Goal: Find specific page/section: Locate a particular part of the current website

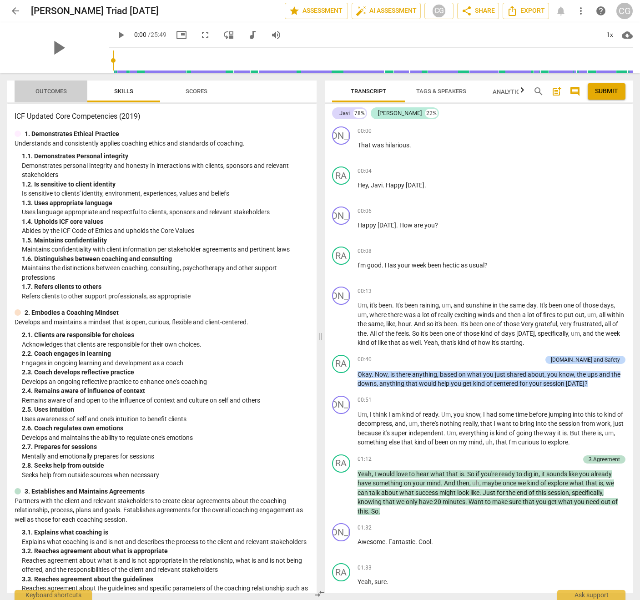
click at [52, 91] on span "Outcomes" at bounding box center [50, 91] width 31 height 7
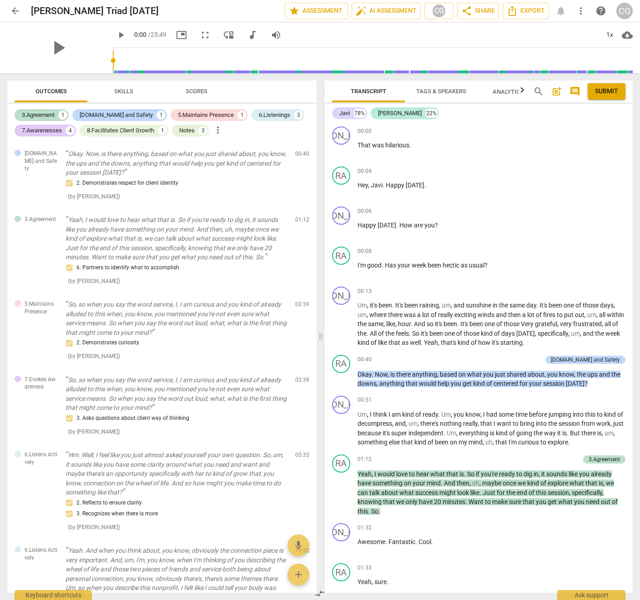
click at [14, 11] on span "arrow_back" at bounding box center [15, 10] width 11 height 11
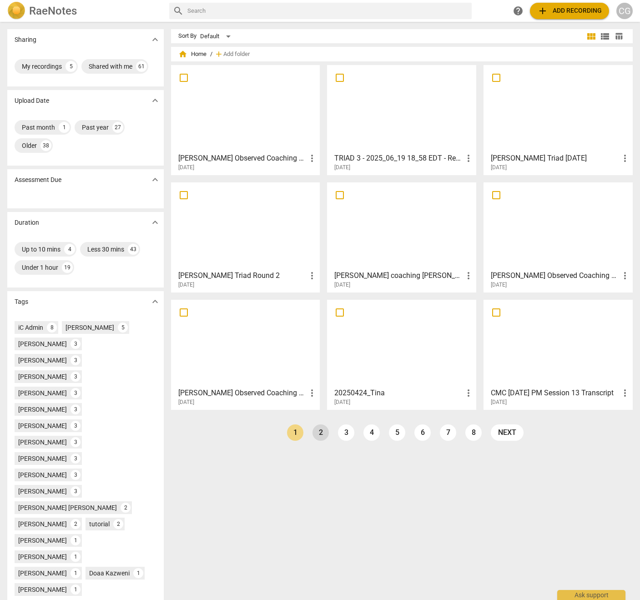
click at [315, 429] on link "2" at bounding box center [320, 432] width 16 height 16
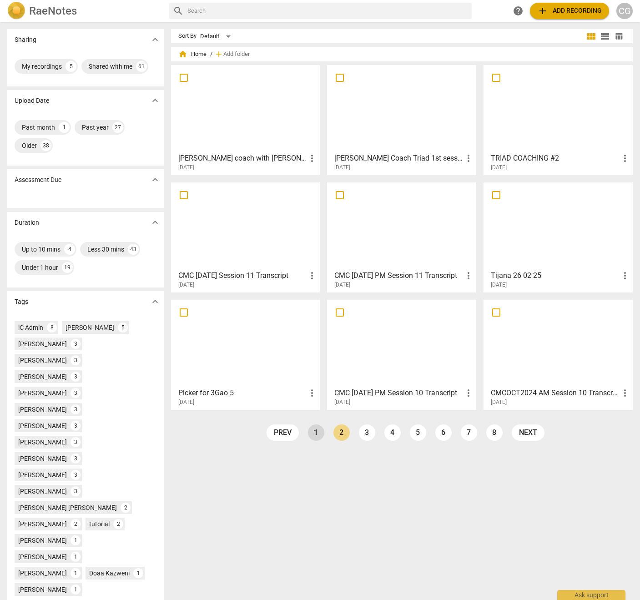
click at [311, 433] on link "1" at bounding box center [316, 432] width 16 height 16
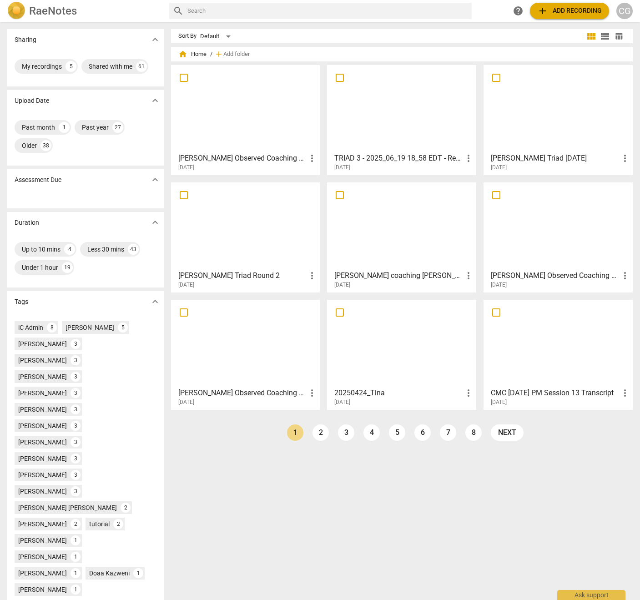
click at [368, 15] on input "text" at bounding box center [327, 11] width 281 height 15
type input "[PERSON_NAME]"
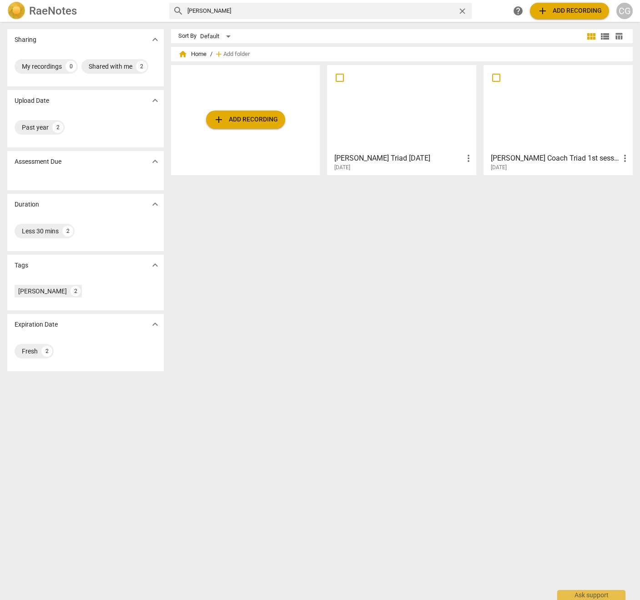
click at [517, 157] on h3 "[PERSON_NAME] Coach Triad 1st session" at bounding box center [555, 158] width 129 height 11
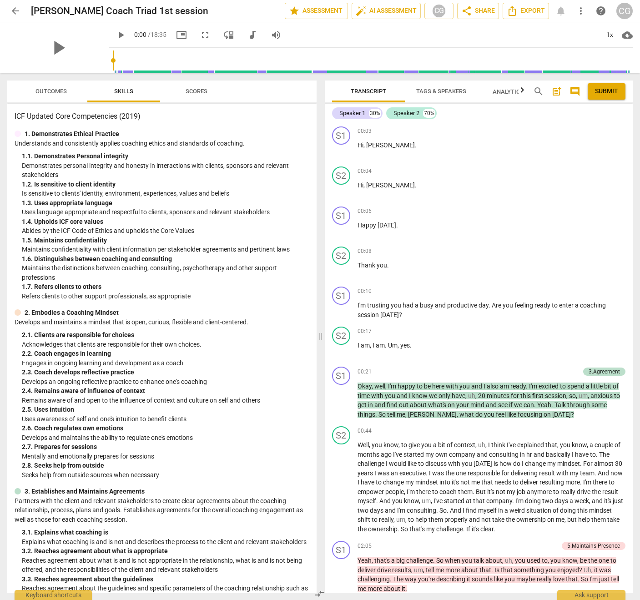
click at [57, 88] on span "Outcomes" at bounding box center [50, 91] width 31 height 7
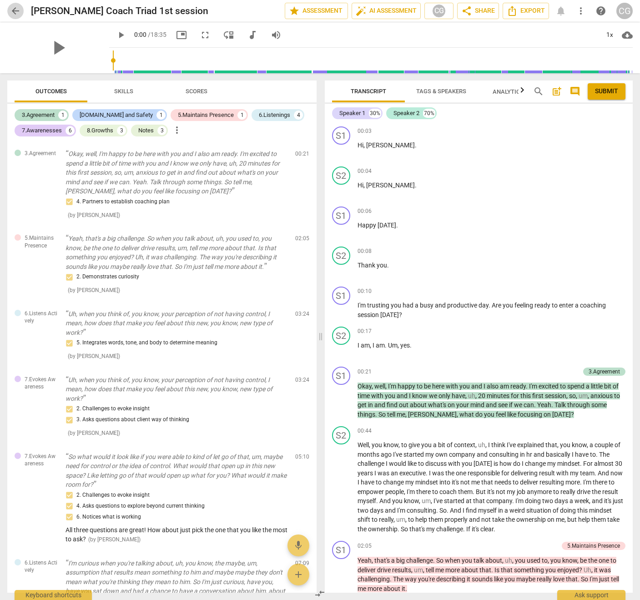
click at [13, 10] on span "arrow_back" at bounding box center [15, 10] width 11 height 11
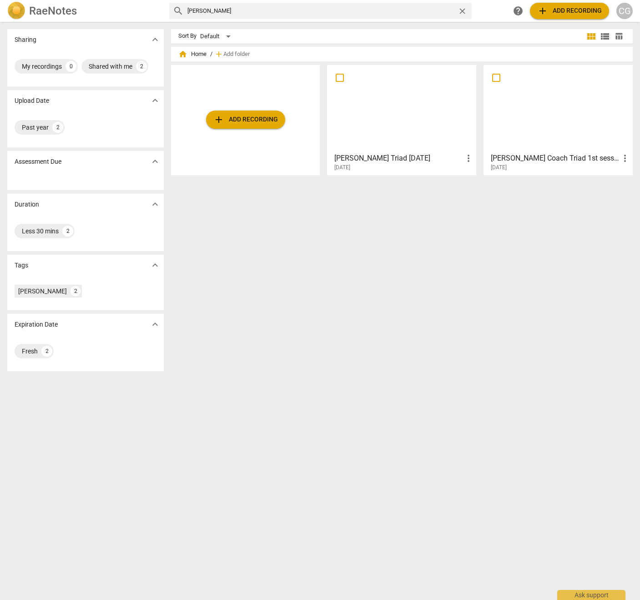
click at [425, 161] on h3 "[PERSON_NAME] Triad [DATE]" at bounding box center [398, 158] width 129 height 11
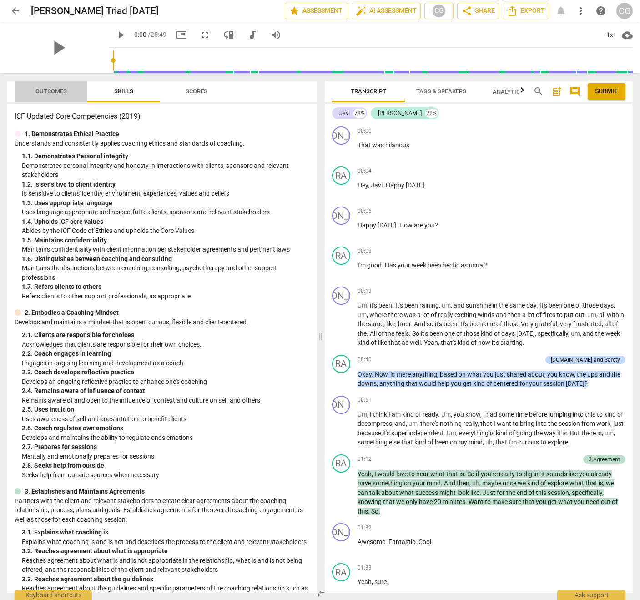
click at [58, 89] on span "Outcomes" at bounding box center [50, 91] width 31 height 7
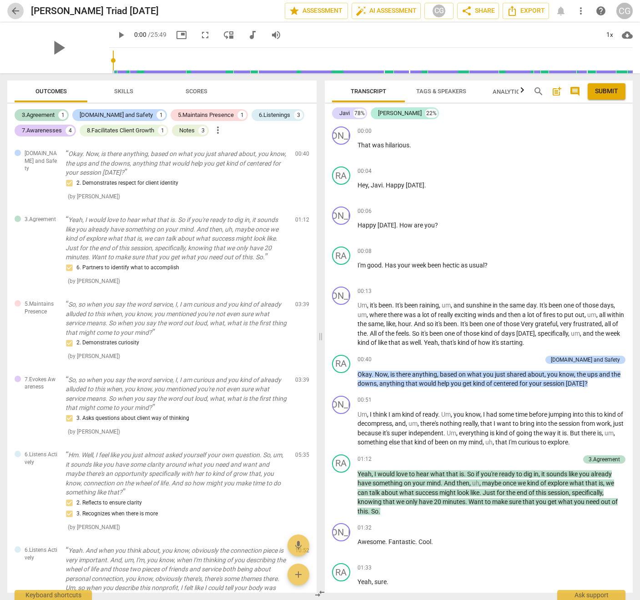
click at [16, 13] on span "arrow_back" at bounding box center [15, 10] width 11 height 11
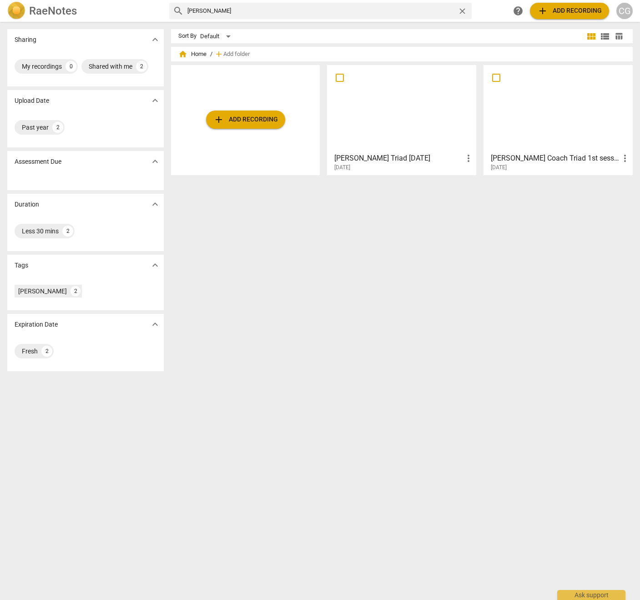
click at [460, 12] on span "close" at bounding box center [462, 11] width 10 height 10
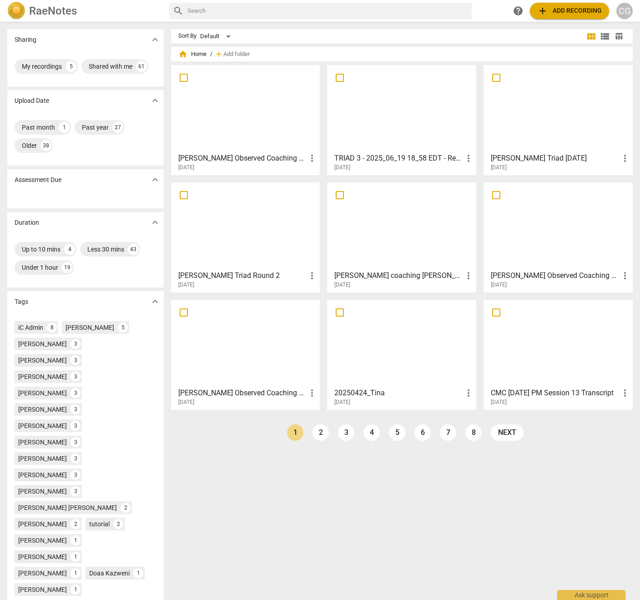
click at [627, 12] on div "CG" at bounding box center [624, 11] width 16 height 16
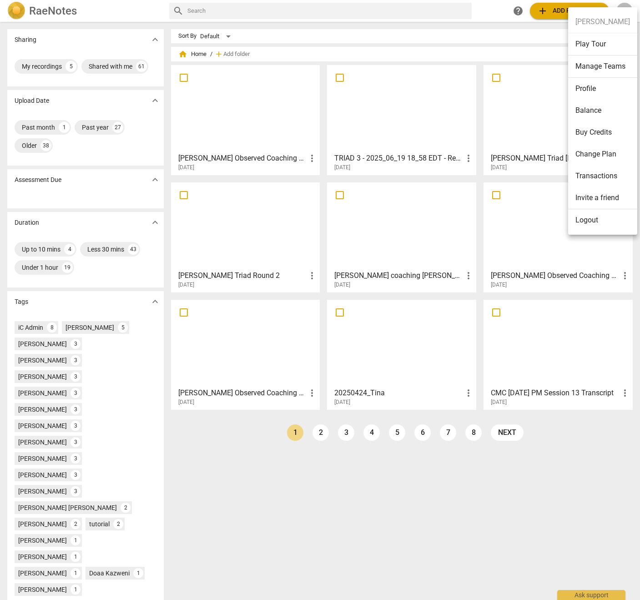
click at [625, 6] on div at bounding box center [320, 300] width 640 height 600
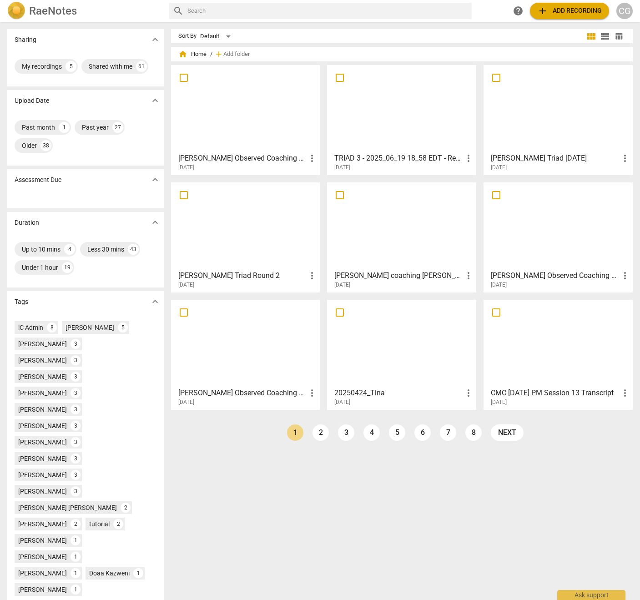
click at [625, 10] on div "CG" at bounding box center [624, 11] width 16 height 16
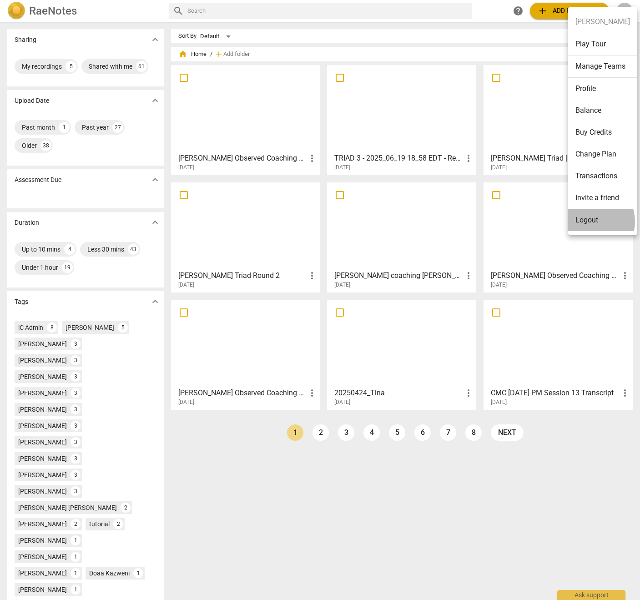
click at [589, 221] on li "Logout" at bounding box center [602, 220] width 69 height 22
